Goal: Transaction & Acquisition: Purchase product/service

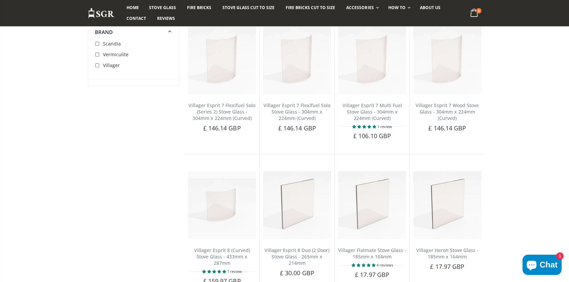
scroll to position [1184, 0]
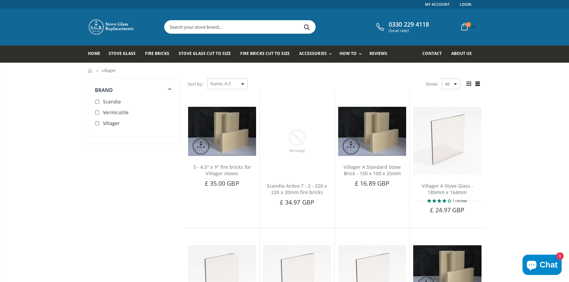
click at [111, 124] on span "Villager" at bounding box center [111, 123] width 17 height 6
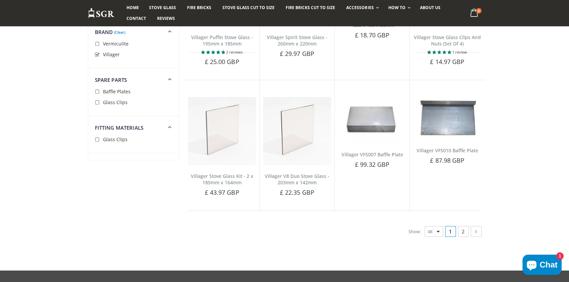
scroll to position [1532, 0]
click at [464, 225] on link "2" at bounding box center [463, 230] width 11 height 11
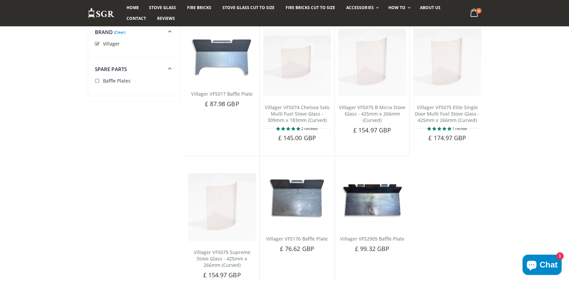
scroll to position [79, 0]
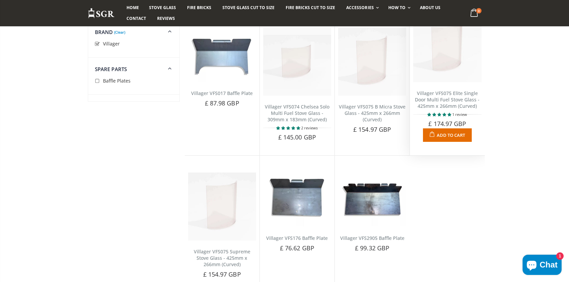
click at [444, 100] on link "Villager VFS075 Elite Single Door Multi Fuel Stove Glass - 425mm x 266mm (Curve…" at bounding box center [447, 99] width 65 height 19
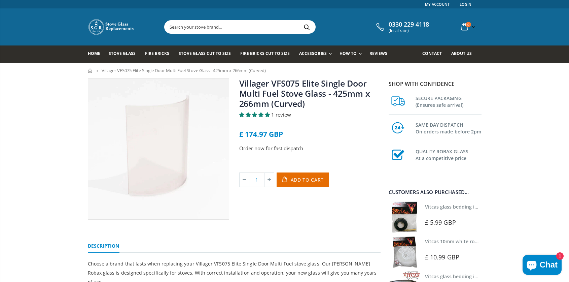
click at [297, 97] on link "Villager VFS075 Elite Single Door Multi Fuel Stove Glass - 425mm x 266mm (Curve…" at bounding box center [304, 93] width 131 height 32
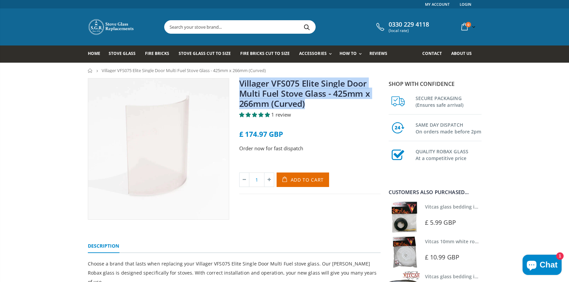
drag, startPoint x: 306, startPoint y: 104, endPoint x: 239, endPoint y: 82, distance: 70.8
click at [239, 82] on h1 "Villager VFS075 Elite Single Door Multi Fuel Stove Glass - 425mm x 266mm (Curve…" at bounding box center [309, 94] width 141 height 33
